Goal: Navigation & Orientation: Go to known website

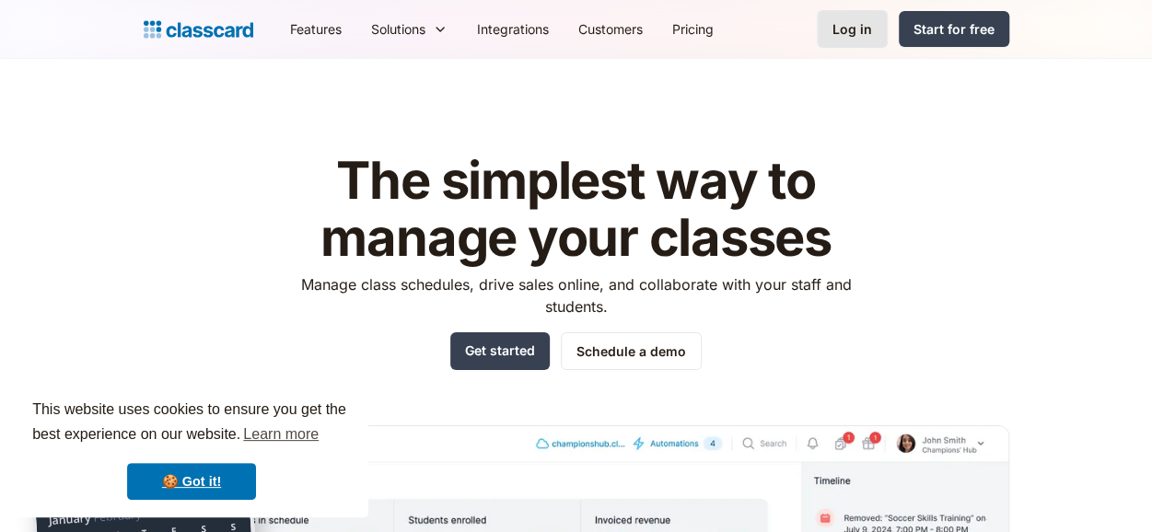
click at [850, 37] on div "Log in" at bounding box center [853, 28] width 40 height 19
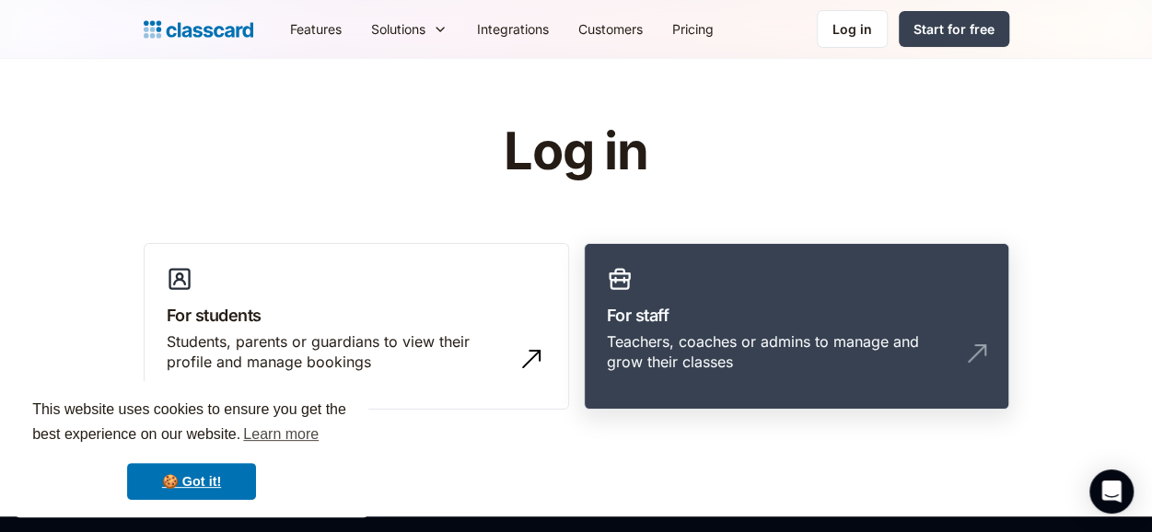
click at [700, 279] on link "For staff Teachers, coaches or admins to manage and grow their classes" at bounding box center [797, 327] width 426 height 168
